Goal: Navigation & Orientation: Find specific page/section

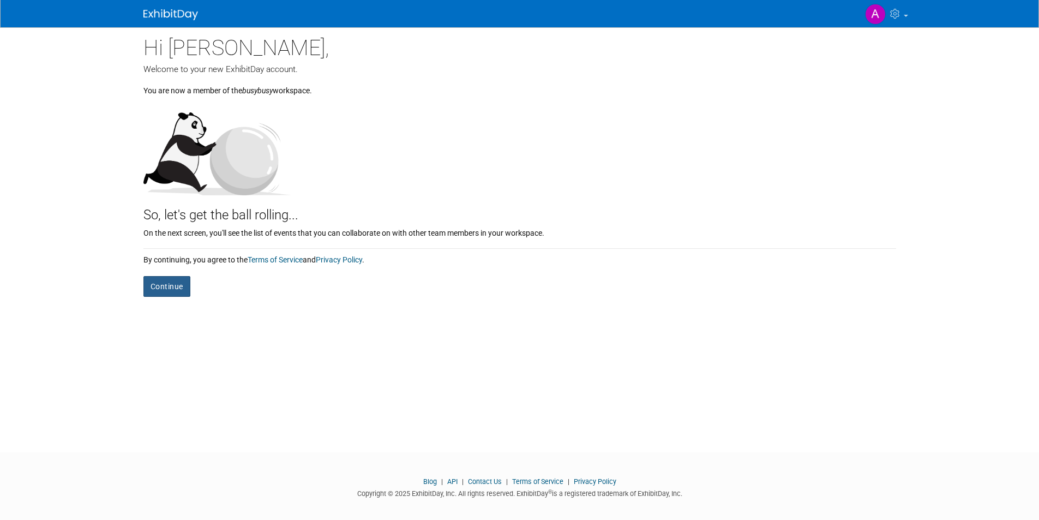
click at [168, 282] on button "Continue" at bounding box center [166, 286] width 47 height 21
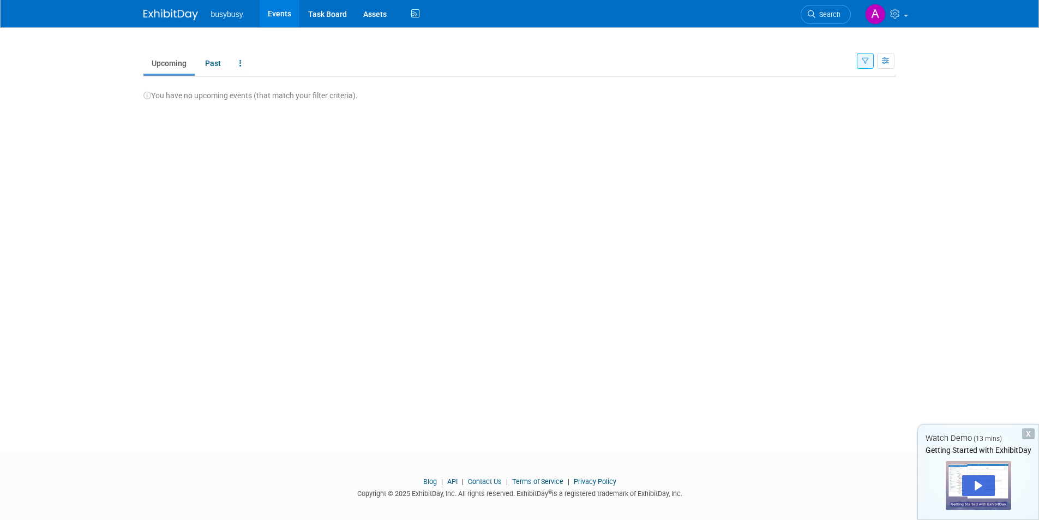
click at [160, 65] on link "Upcoming" at bounding box center [168, 63] width 51 height 21
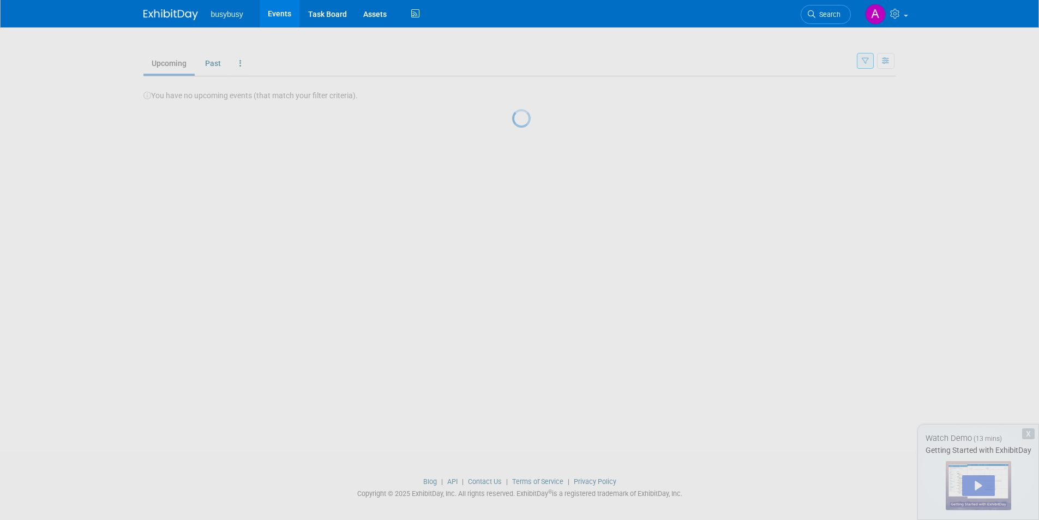
click at [512, 65] on div at bounding box center [519, 260] width 15 height 520
click at [512, 61] on div at bounding box center [519, 260] width 15 height 520
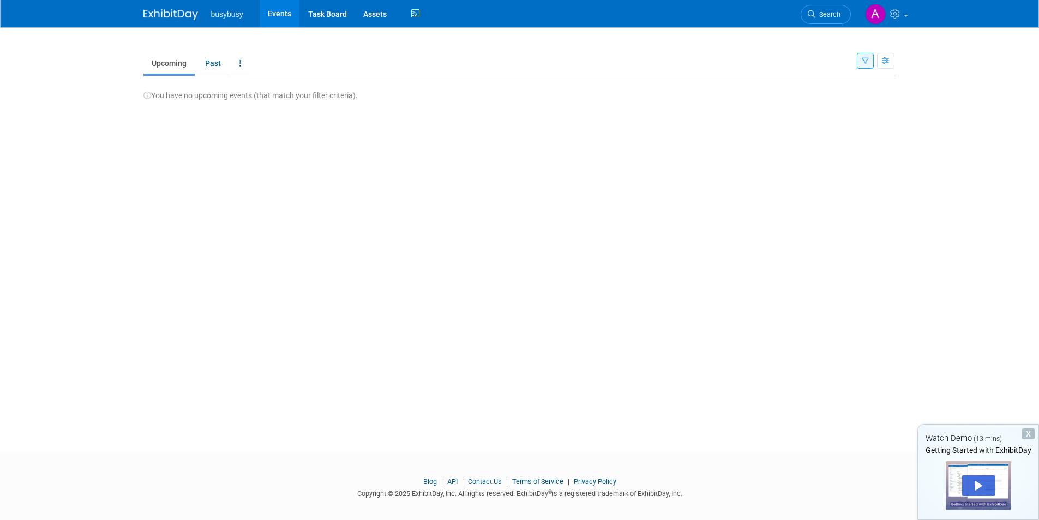
click at [232, 18] on span "busybusy" at bounding box center [227, 14] width 32 height 9
click at [175, 68] on link "Upcoming" at bounding box center [168, 63] width 51 height 21
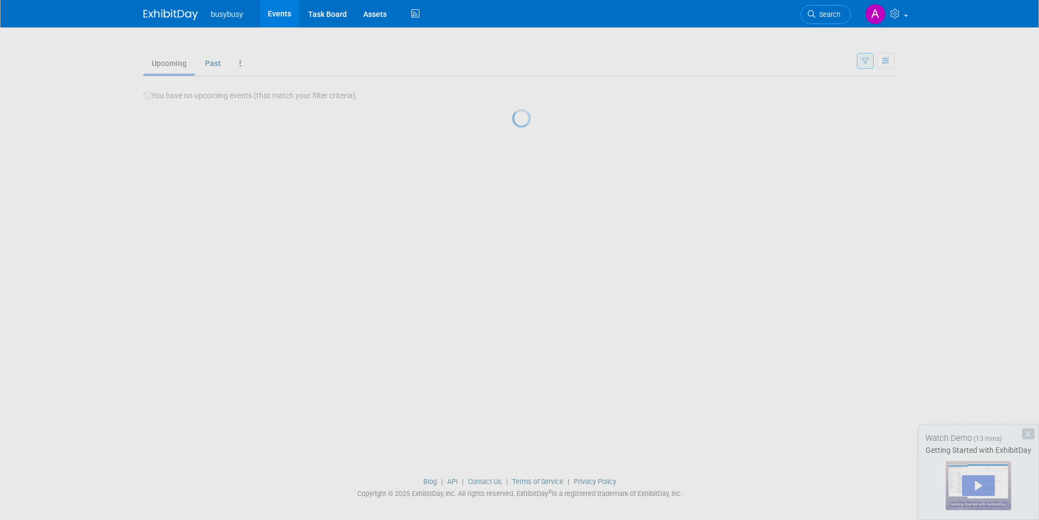
click at [512, 61] on div at bounding box center [519, 260] width 15 height 520
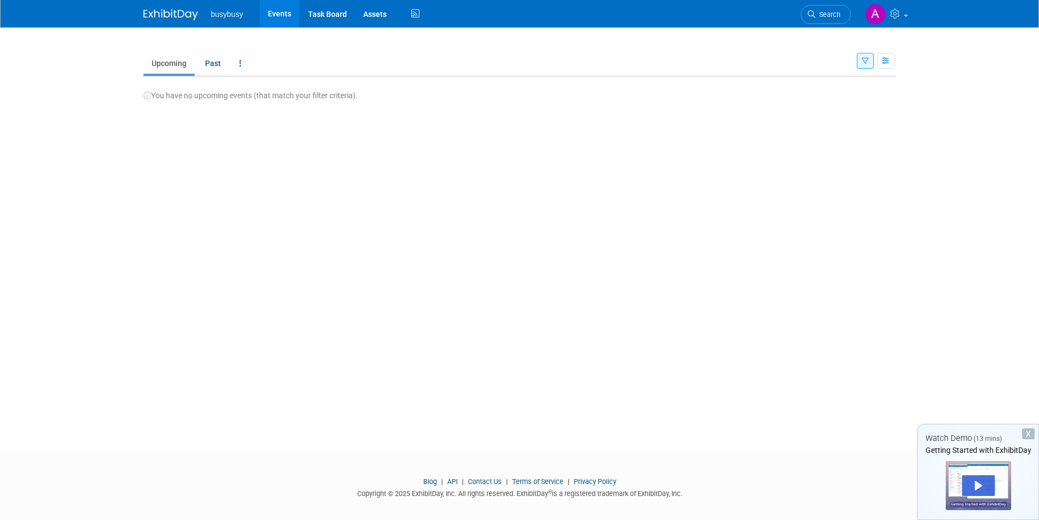
click at [217, 9] on li "busybusy" at bounding box center [235, 10] width 48 height 16
click at [282, 14] on link "Events" at bounding box center [280, 13] width 40 height 27
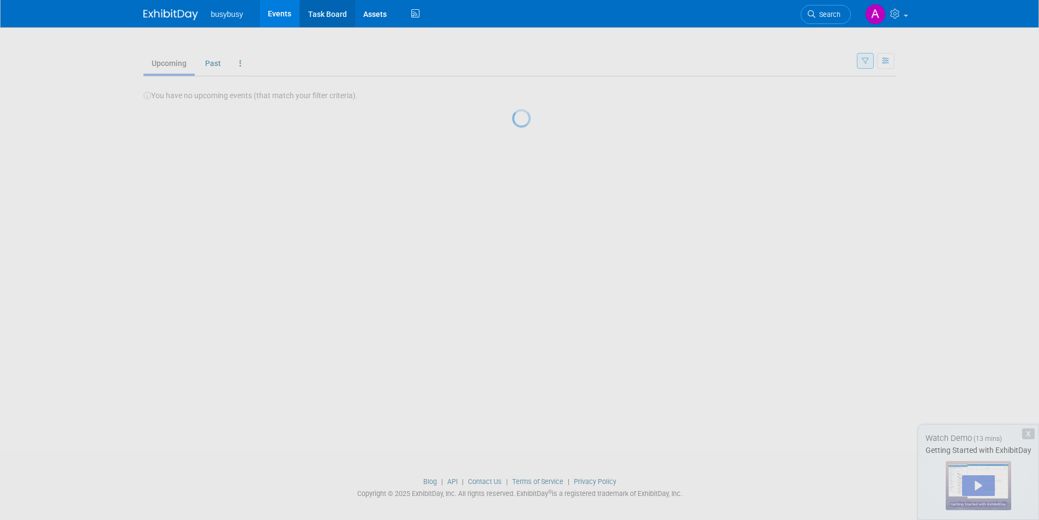
click at [319, 13] on link "Task Board" at bounding box center [327, 13] width 55 height 27
click at [337, 14] on link "Task Board" at bounding box center [327, 13] width 55 height 27
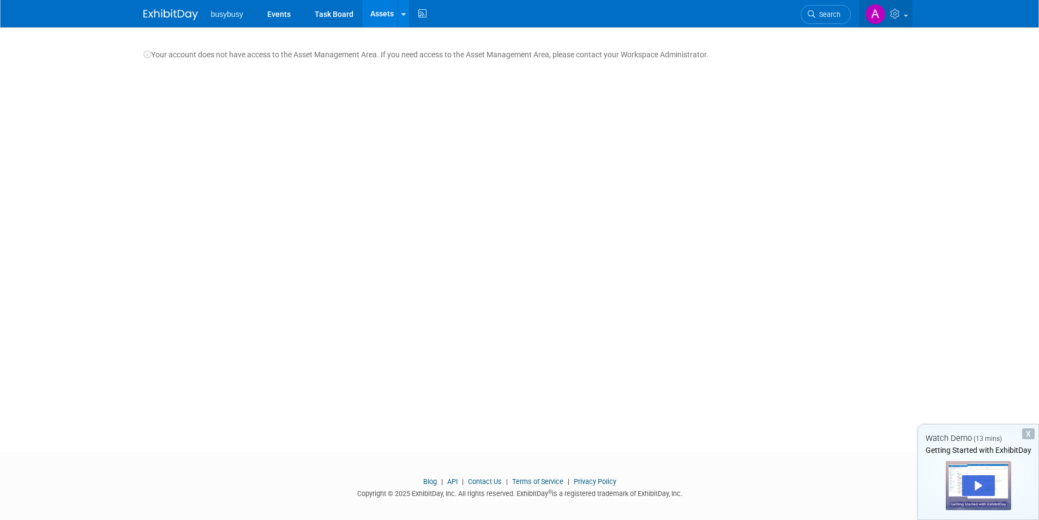
click at [880, 14] on img at bounding box center [875, 14] width 21 height 21
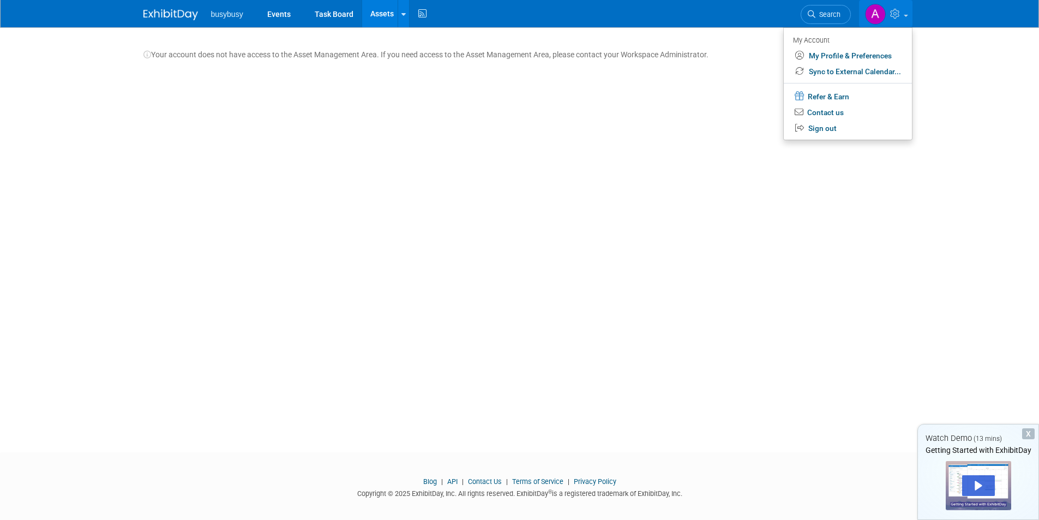
click at [218, 13] on span "busybusy" at bounding box center [227, 14] width 32 height 9
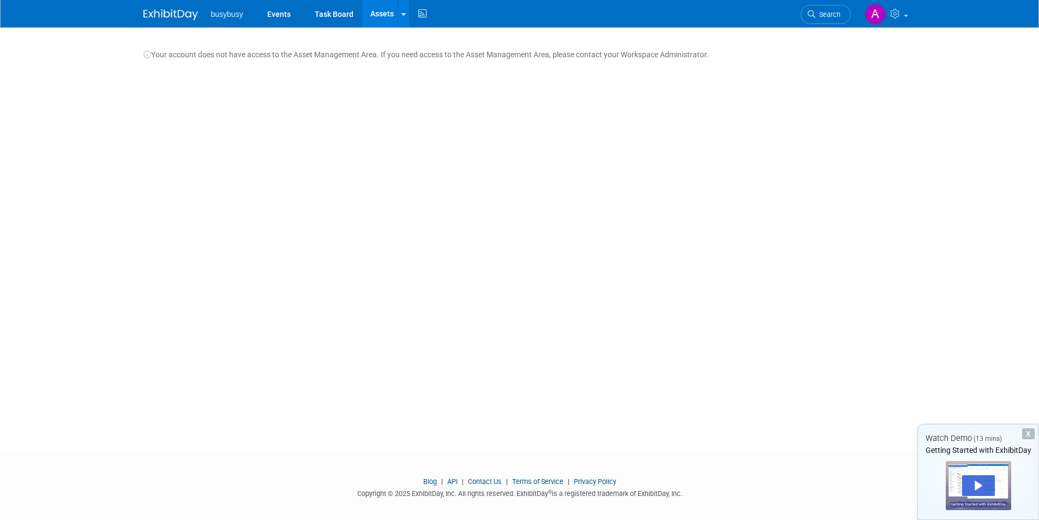
click at [173, 16] on img at bounding box center [170, 14] width 55 height 11
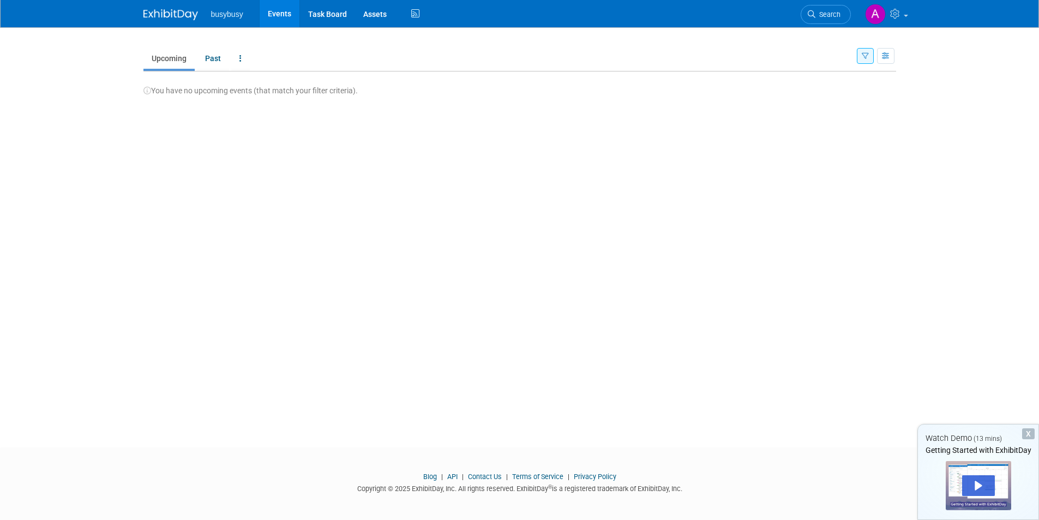
scroll to position [9, 0]
